Goal: Communication & Community: Answer question/provide support

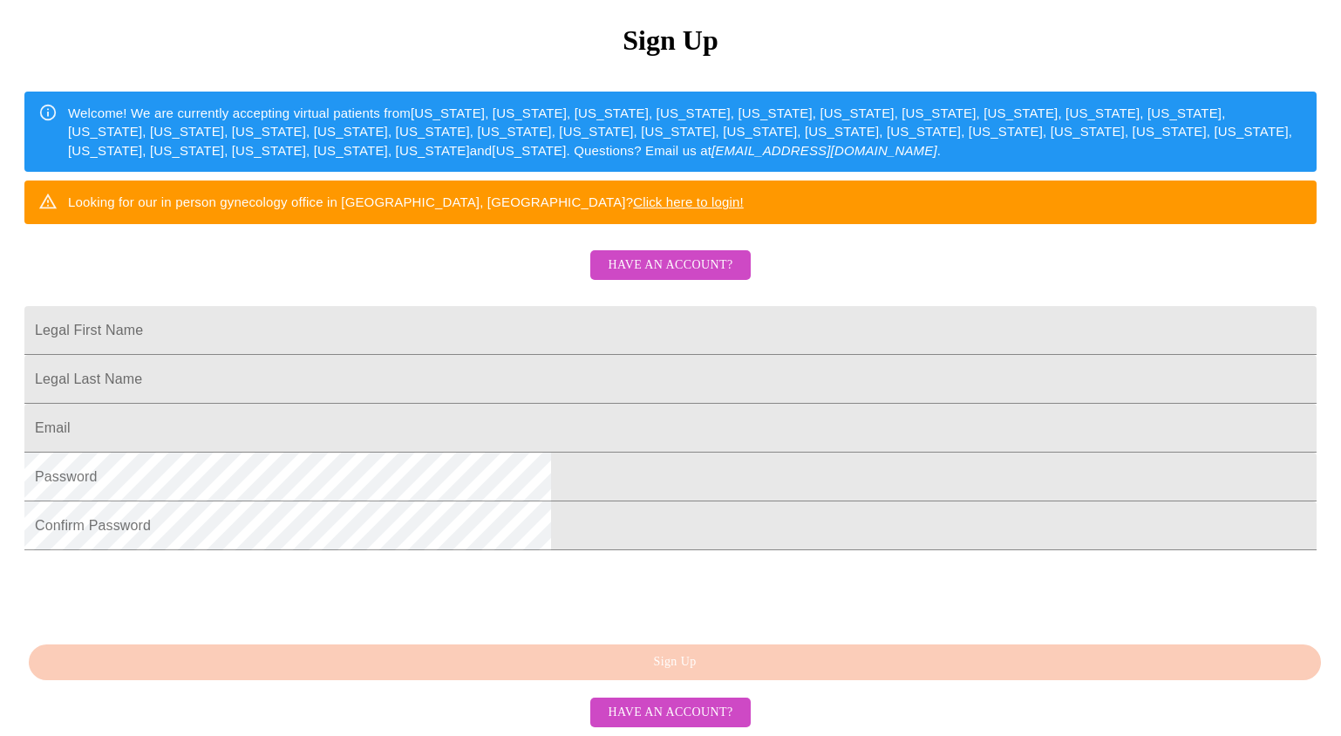
scroll to position [353, 0]
click at [671, 710] on span "Have an account?" at bounding box center [670, 713] width 125 height 22
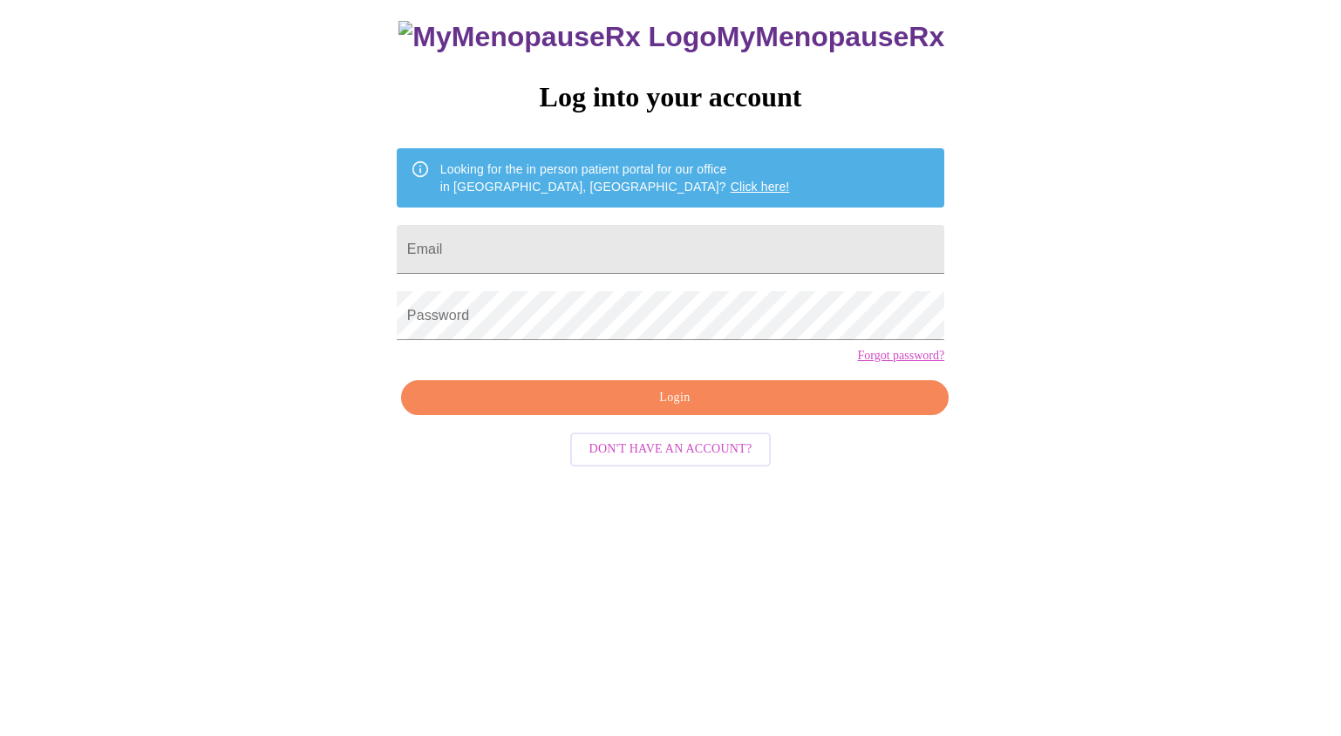
scroll to position [17, 0]
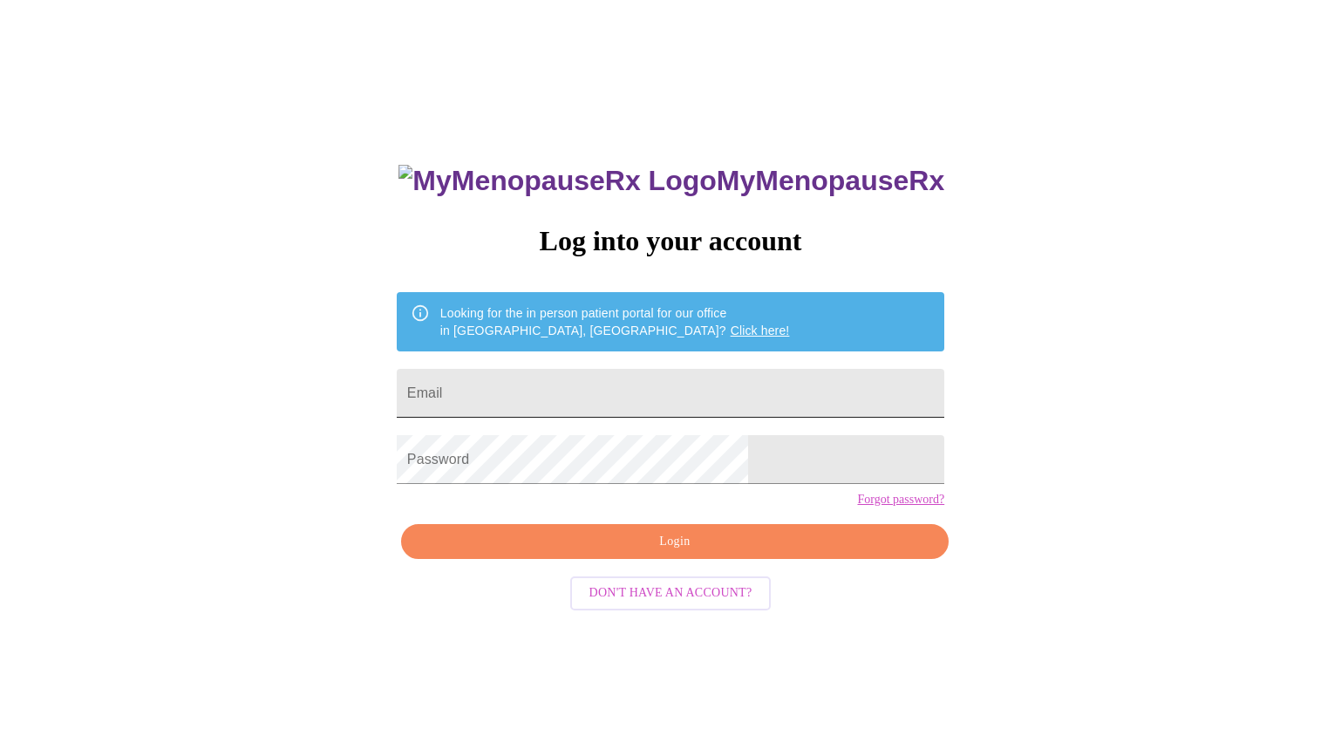
click at [662, 393] on input "Email" at bounding box center [671, 393] width 548 height 49
type input "[EMAIL_ADDRESS][DOMAIN_NAME]"
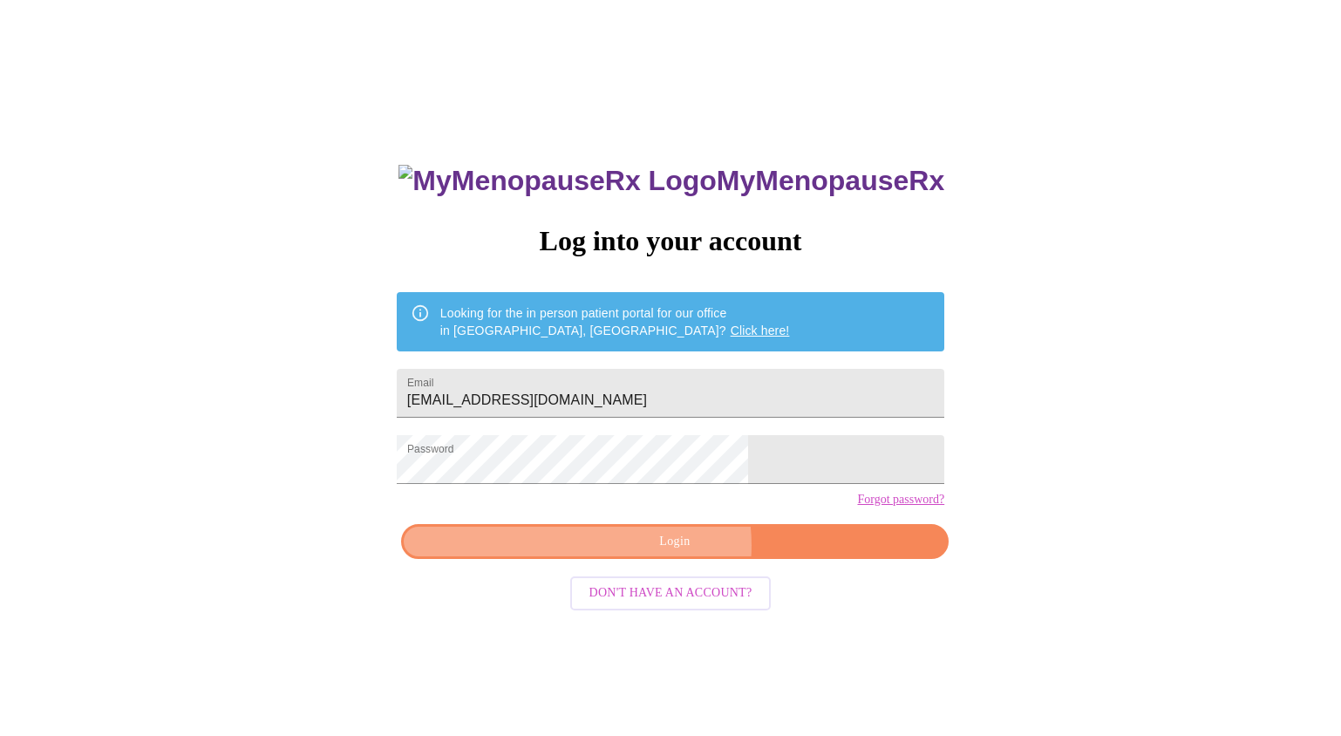
click at [672, 553] on span "Login" at bounding box center [675, 542] width 508 height 22
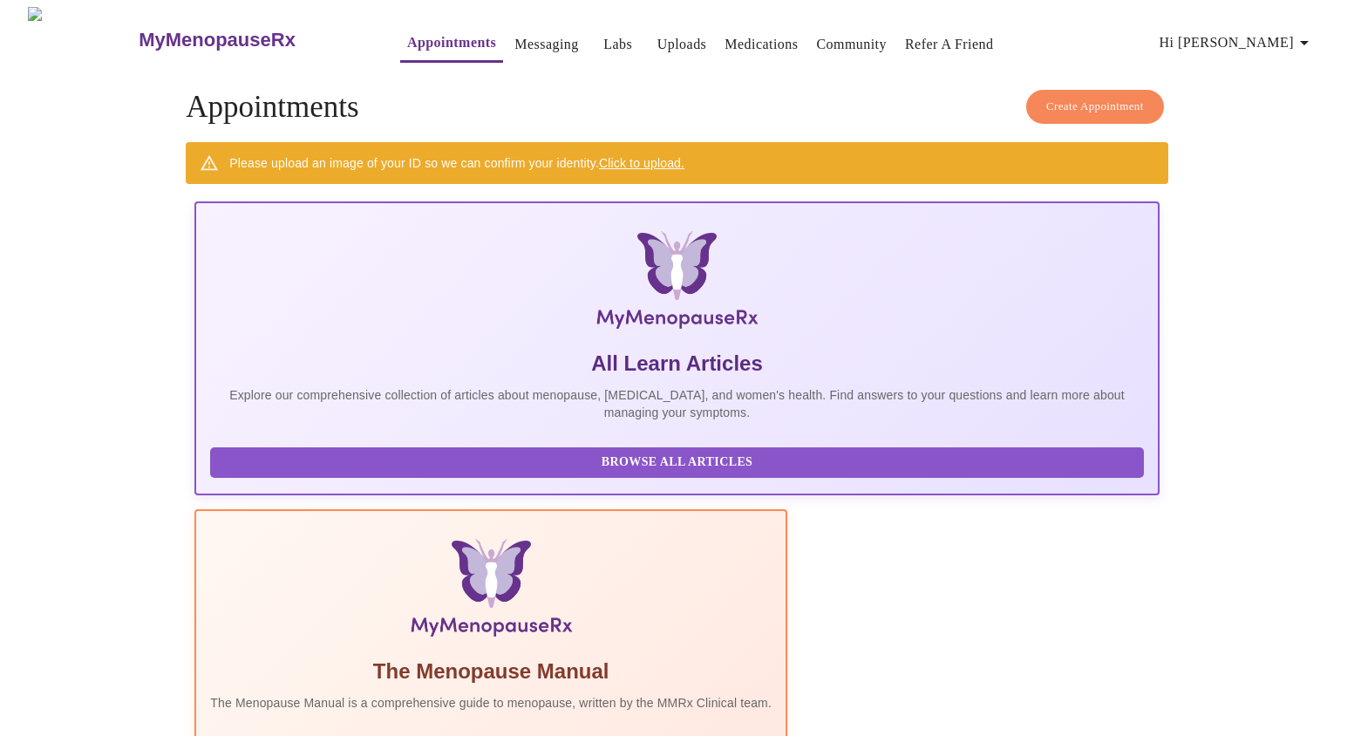
click at [521, 33] on link "Messaging" at bounding box center [546, 44] width 64 height 24
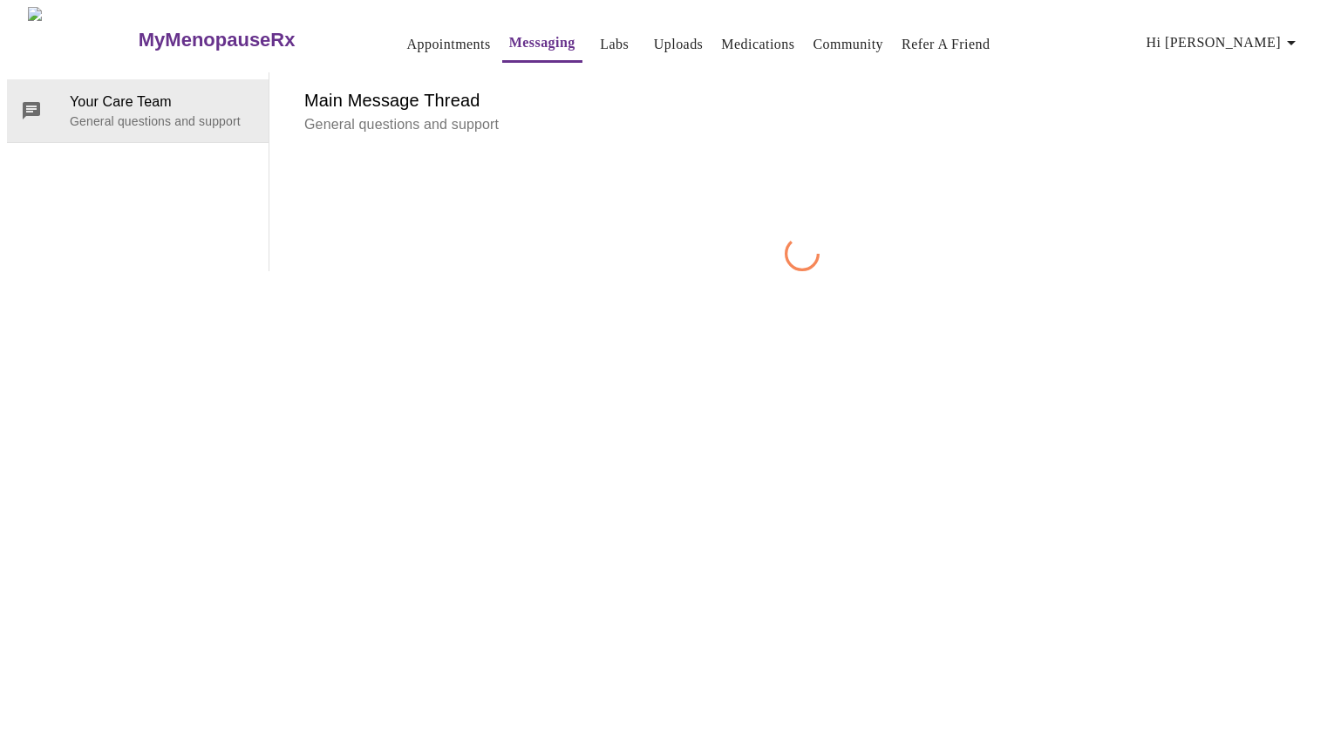
scroll to position [65, 0]
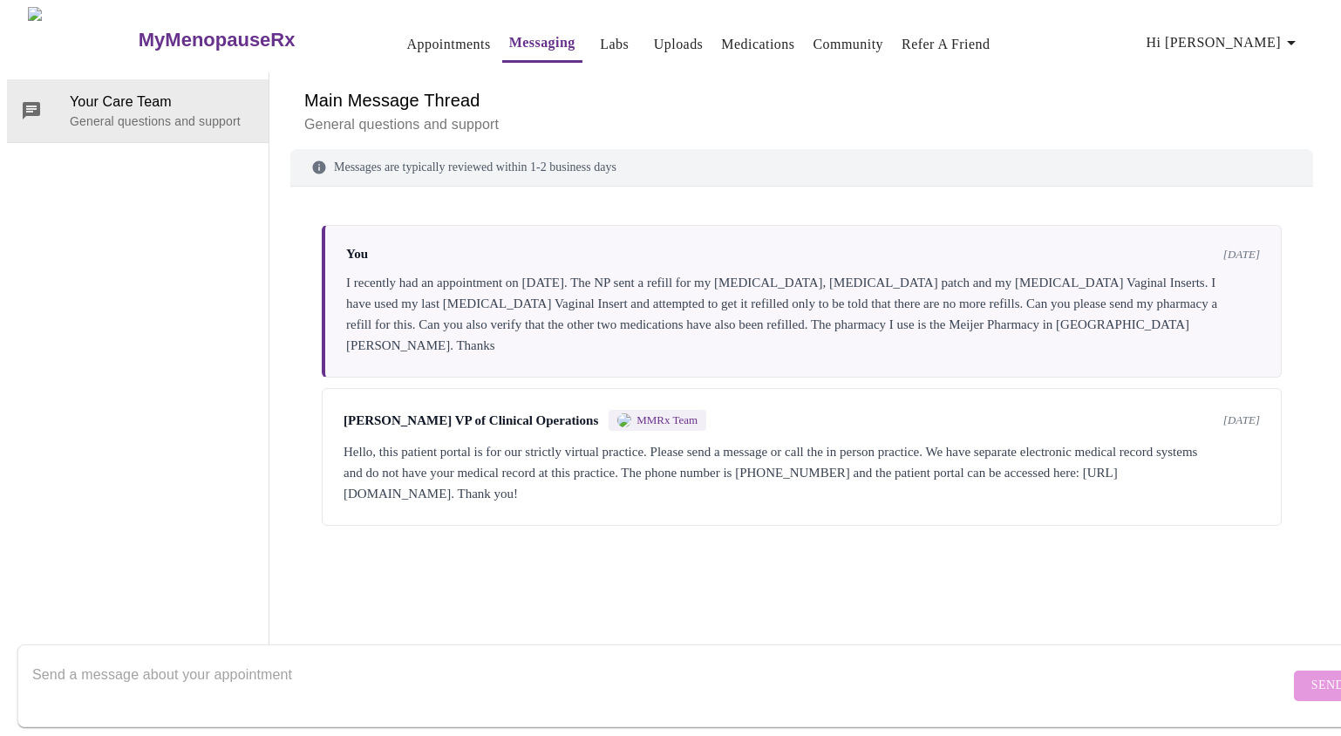
drag, startPoint x: 336, startPoint y: 412, endPoint x: 740, endPoint y: 420, distance: 404.7
click at [740, 441] on div "Hello, this patient portal is for our strictly virtual practice. Please send a …" at bounding box center [802, 472] width 916 height 63
copy div "[URL][DOMAIN_NAME]."
